Goal: Transaction & Acquisition: Purchase product/service

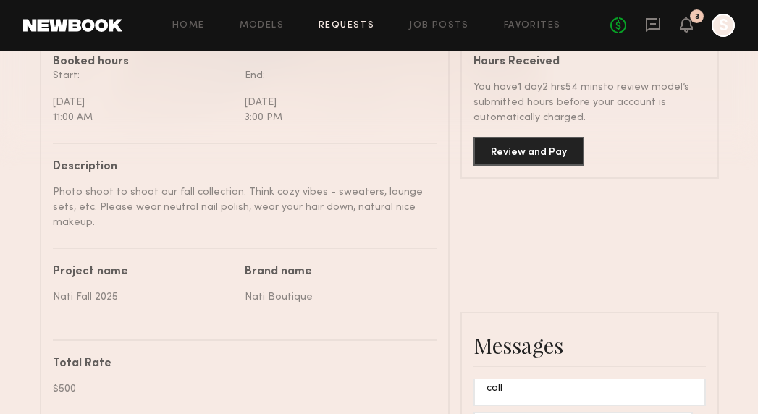
scroll to position [513, 0]
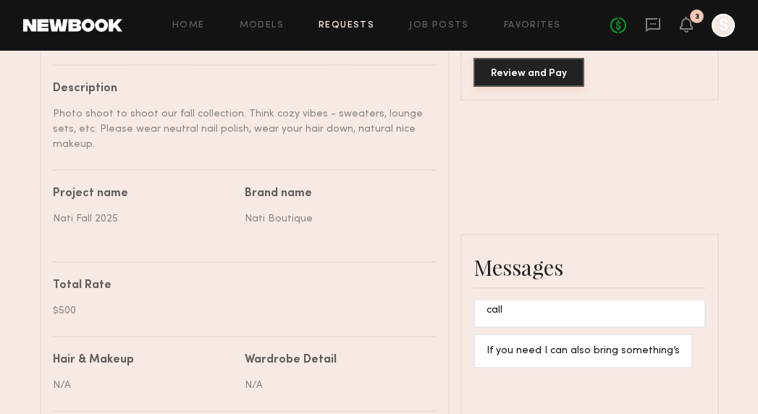
click at [515, 75] on button "Review and Pay" at bounding box center [529, 72] width 111 height 29
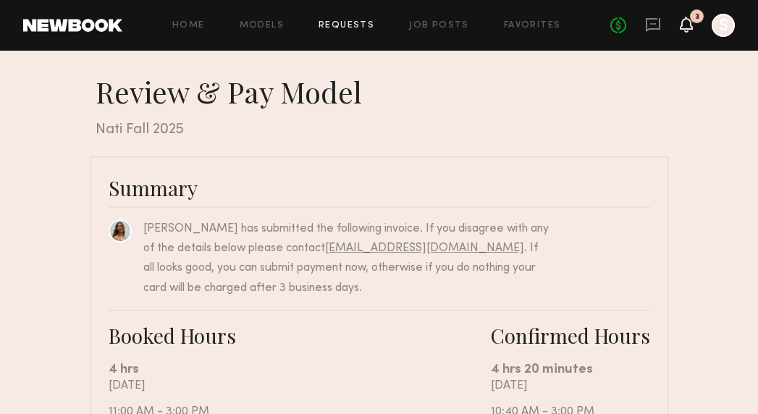
click at [689, 27] on icon at bounding box center [687, 24] width 12 height 10
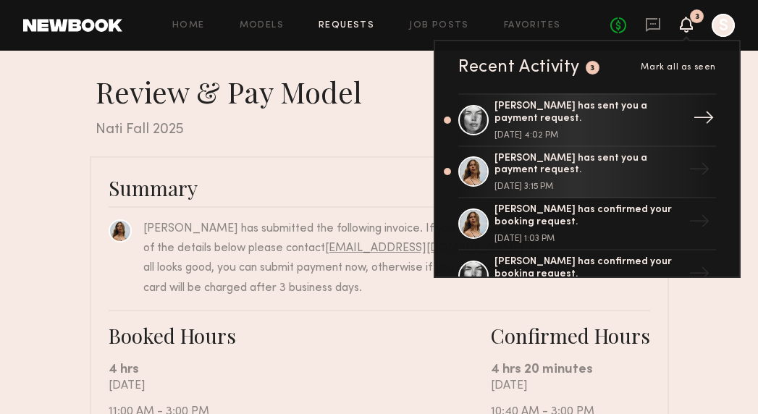
click at [609, 117] on div "Aarika W. has sent you a payment request." at bounding box center [588, 113] width 188 height 25
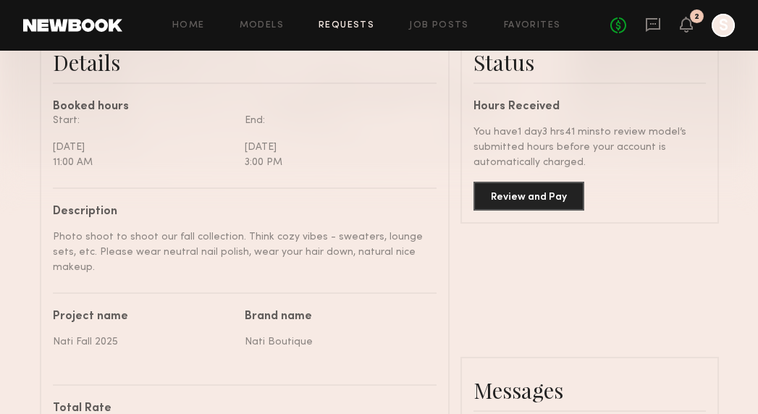
scroll to position [402, 0]
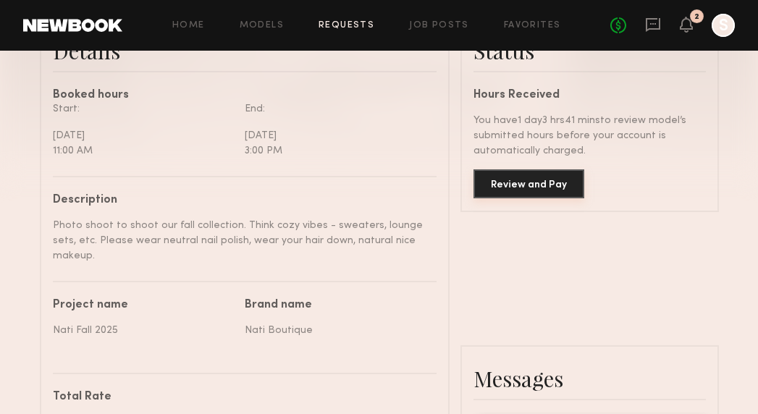
click at [519, 187] on button "Review and Pay" at bounding box center [529, 183] width 111 height 29
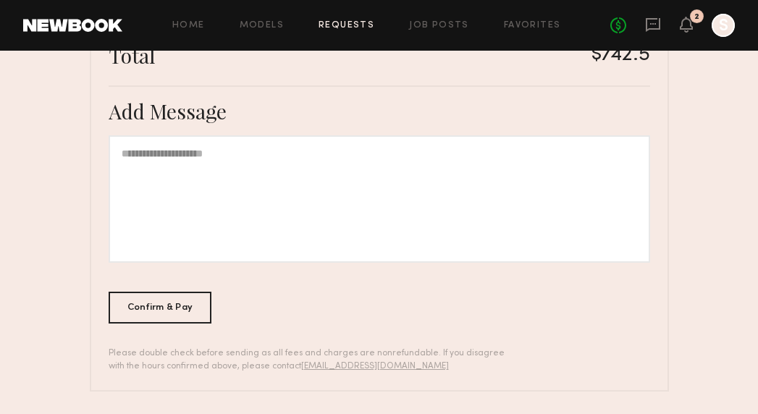
scroll to position [566, 0]
